Goal: Obtain resource: Download file/media

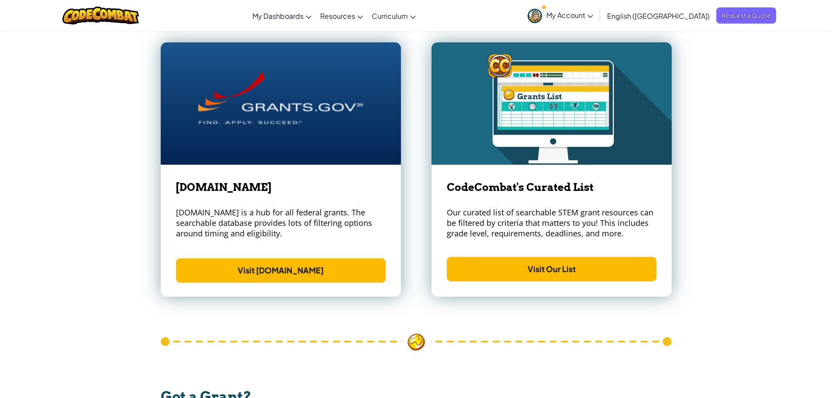
scroll to position [1179, 0]
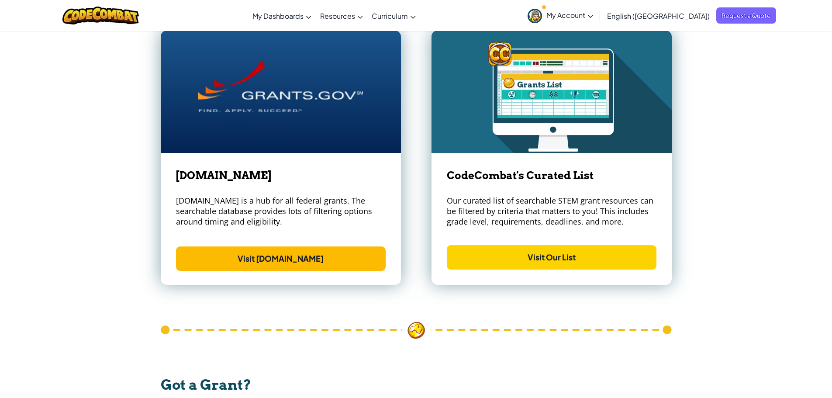
click at [499, 251] on link "Visit Our List" at bounding box center [552, 257] width 210 height 24
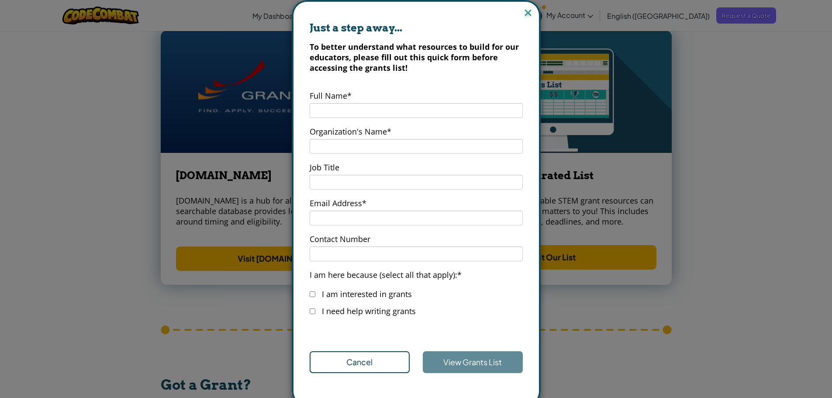
click at [527, 12] on img at bounding box center [527, 13] width 11 height 13
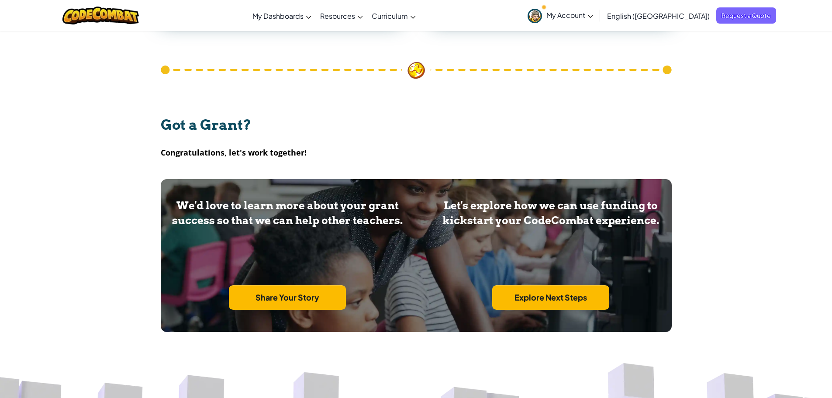
scroll to position [1496, 0]
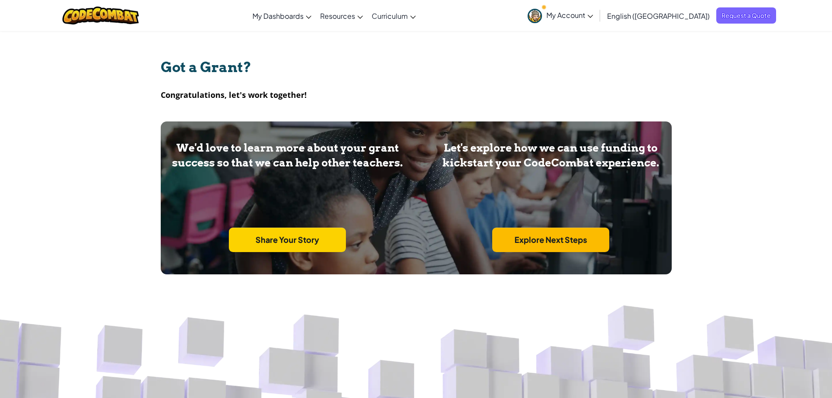
click at [331, 237] on link "Share Your Story" at bounding box center [287, 239] width 117 height 24
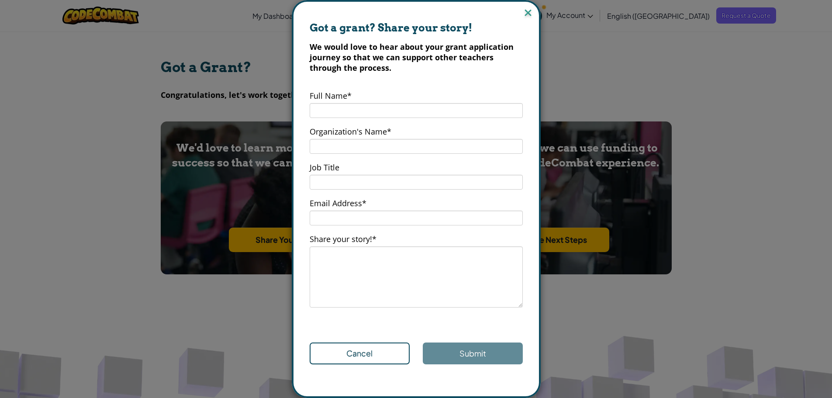
click at [525, 12] on img at bounding box center [527, 13] width 11 height 13
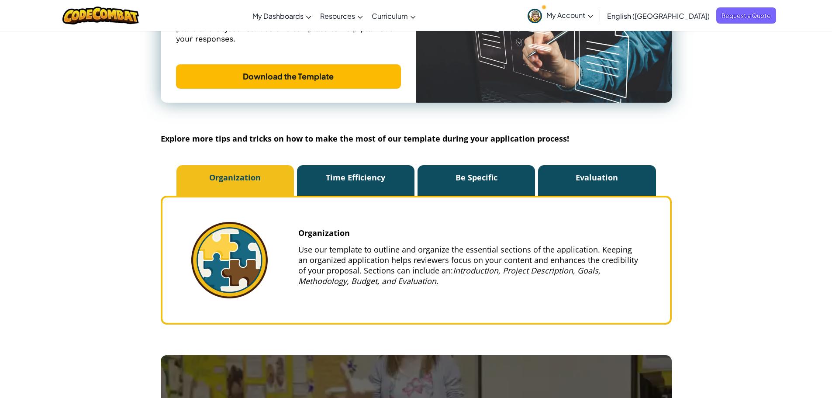
scroll to position [536, 0]
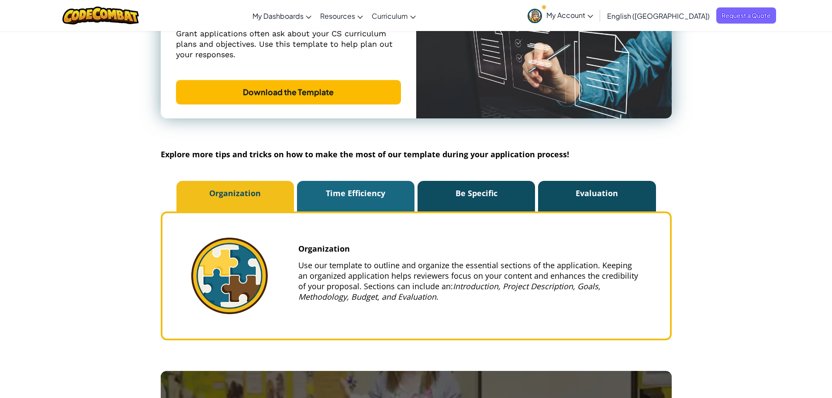
click at [347, 198] on p "Time Efficiency" at bounding box center [355, 193] width 117 height 31
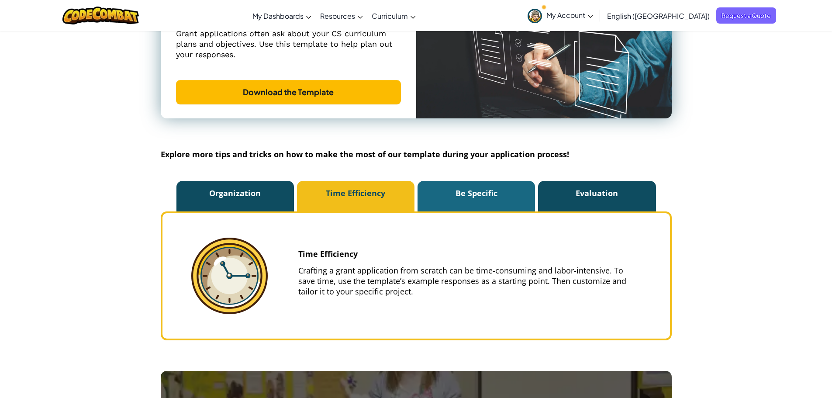
click at [474, 207] on p "Be Specific" at bounding box center [475, 193] width 117 height 31
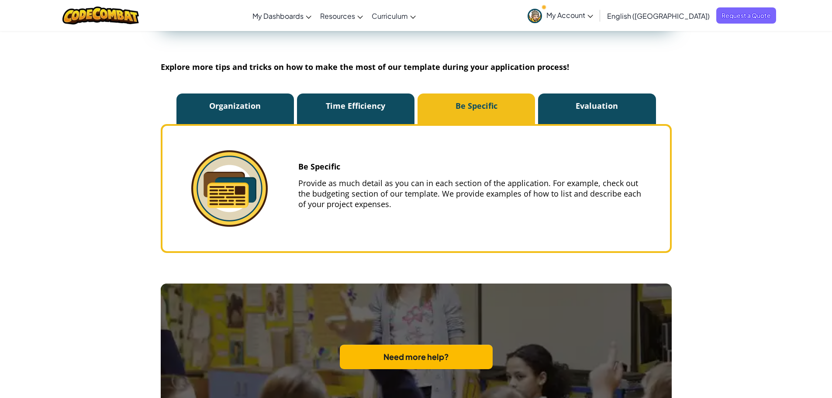
scroll to position [579, 0]
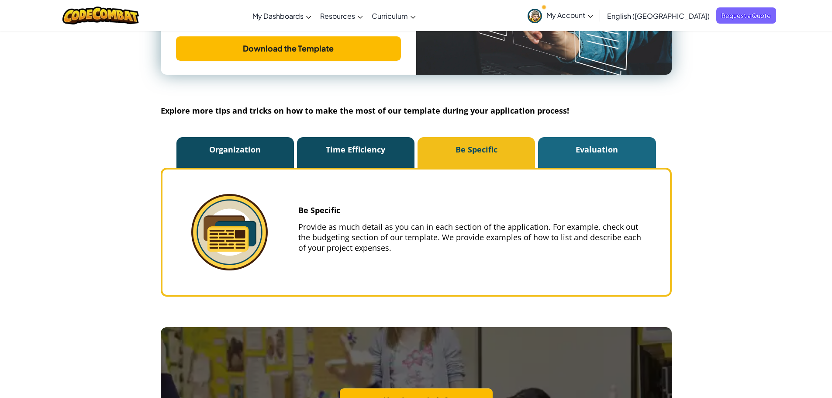
click at [606, 152] on p "Evaluation" at bounding box center [596, 149] width 117 height 31
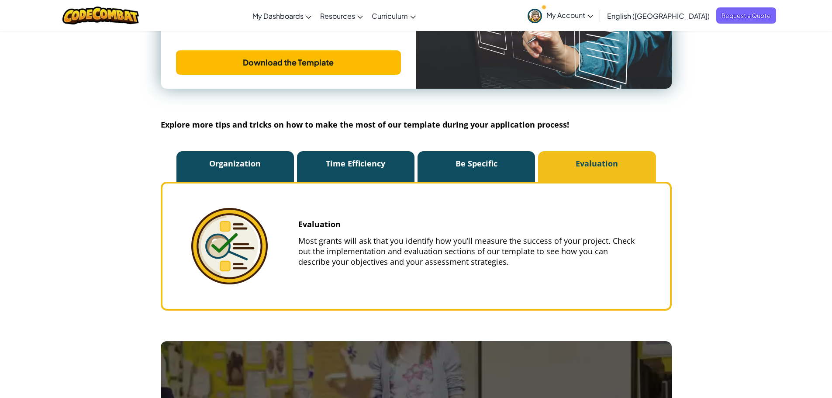
scroll to position [492, 0]
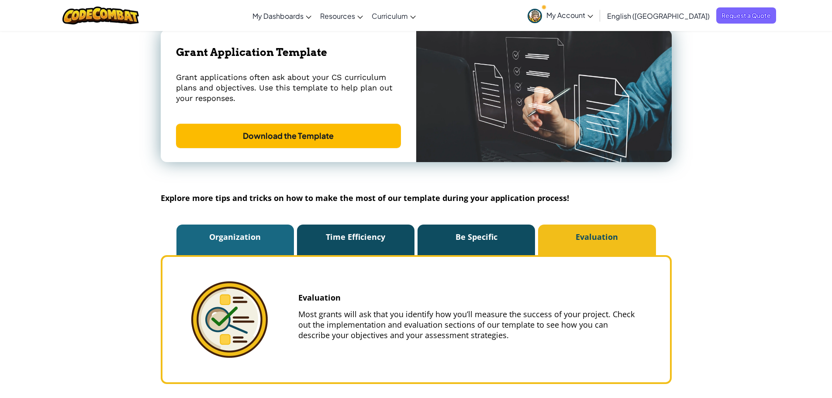
click at [260, 236] on p "Organization" at bounding box center [234, 236] width 117 height 31
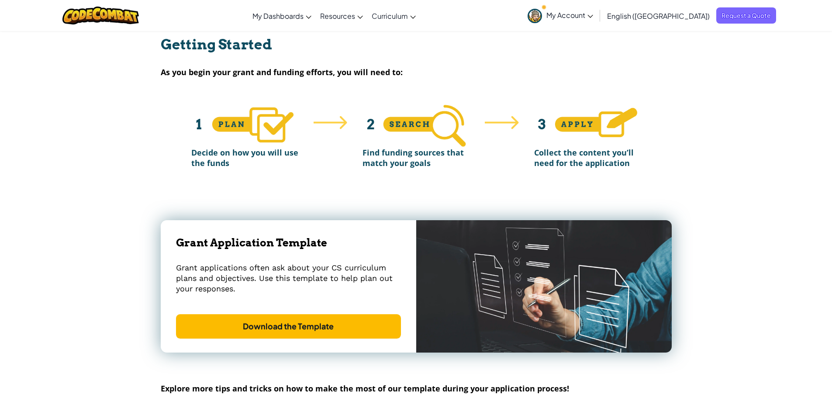
scroll to position [317, 0]
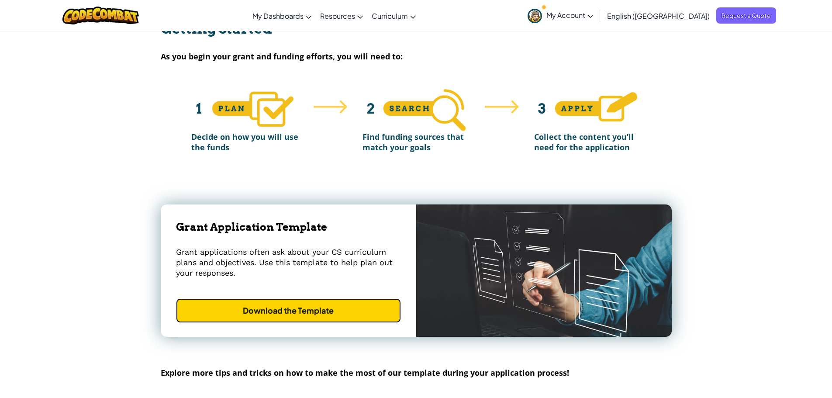
click at [305, 303] on link "Download the Template" at bounding box center [288, 310] width 225 height 24
